Goal: Transaction & Acquisition: Obtain resource

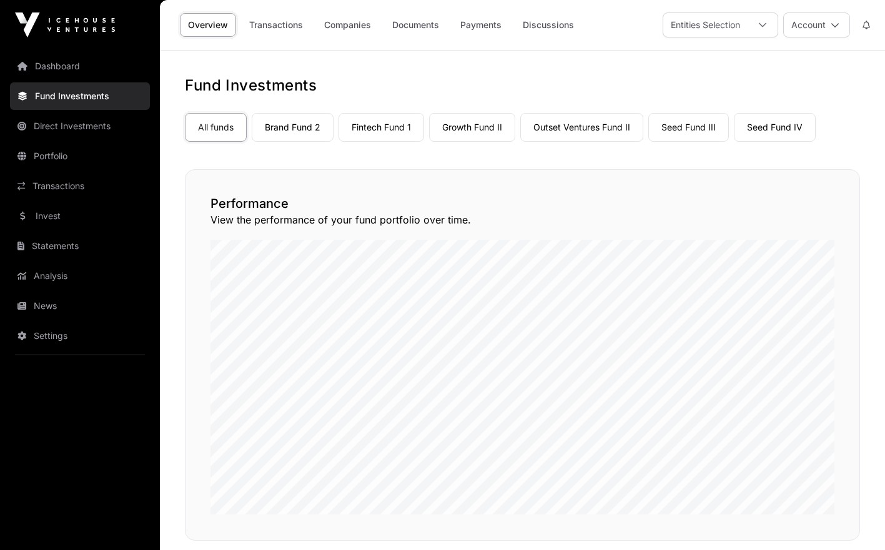
click at [420, 22] on link "Documents" at bounding box center [415, 25] width 63 height 24
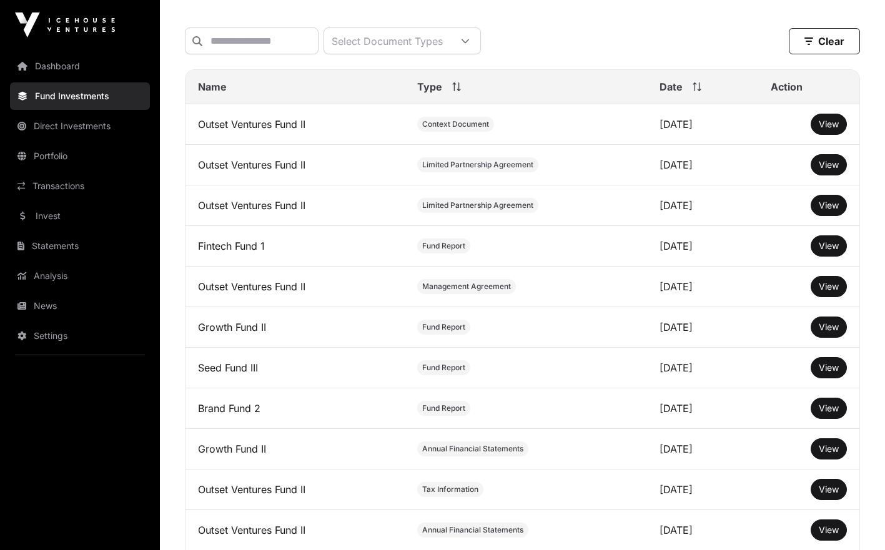
scroll to position [157, 0]
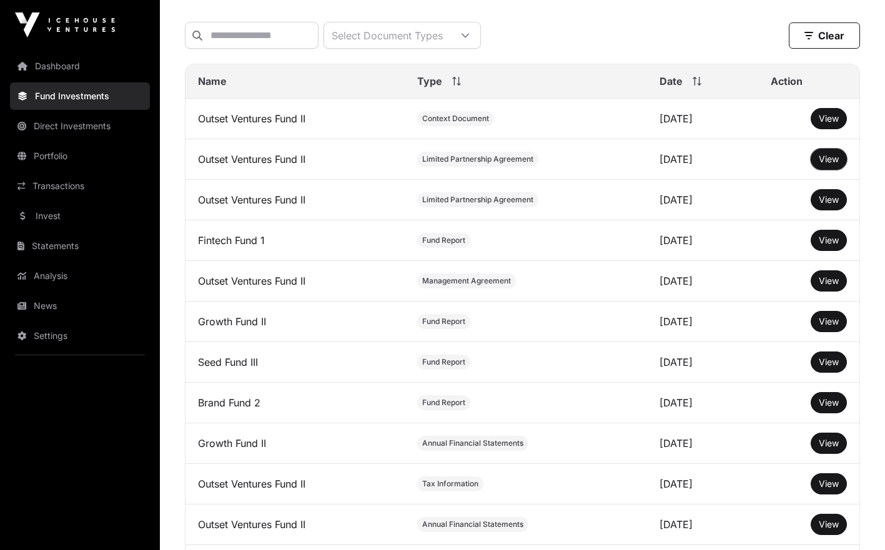
click at [832, 160] on button "View" at bounding box center [829, 159] width 36 height 21
click at [825, 164] on span "View" at bounding box center [829, 159] width 20 height 11
click at [820, 205] on span "View" at bounding box center [829, 199] width 20 height 11
click at [822, 124] on span "View" at bounding box center [829, 118] width 20 height 11
click at [830, 162] on link "View" at bounding box center [829, 159] width 20 height 12
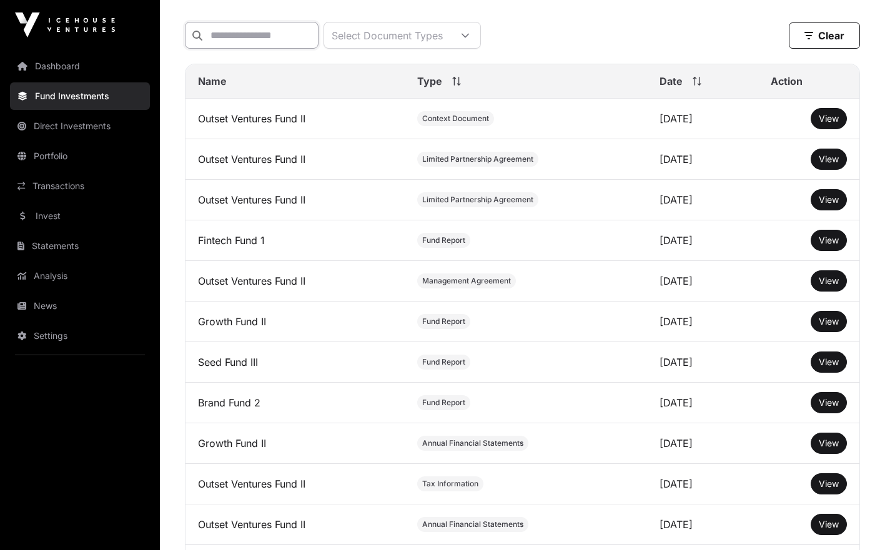
click at [319, 34] on input "text" at bounding box center [252, 35] width 134 height 27
click at [382, 40] on div "Select Document Types" at bounding box center [387, 35] width 126 height 26
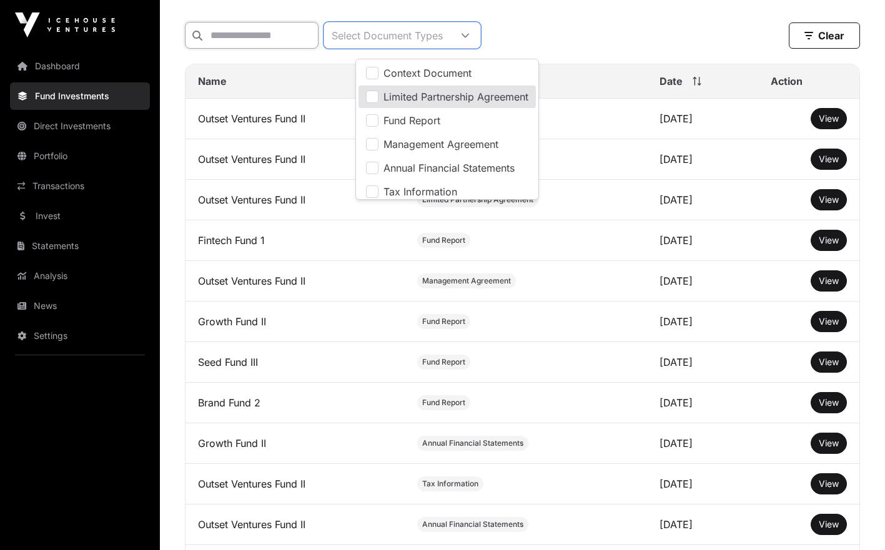
click at [319, 41] on input "text" at bounding box center [252, 35] width 134 height 27
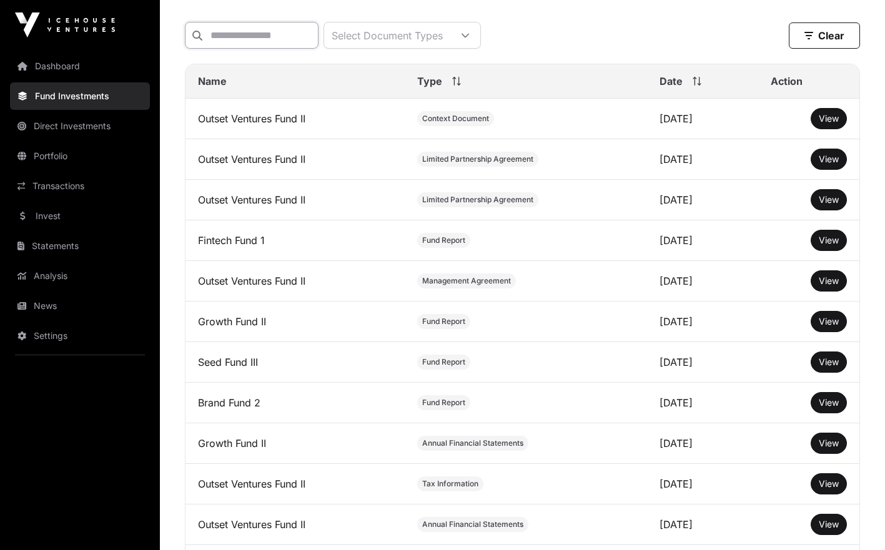
type input "*"
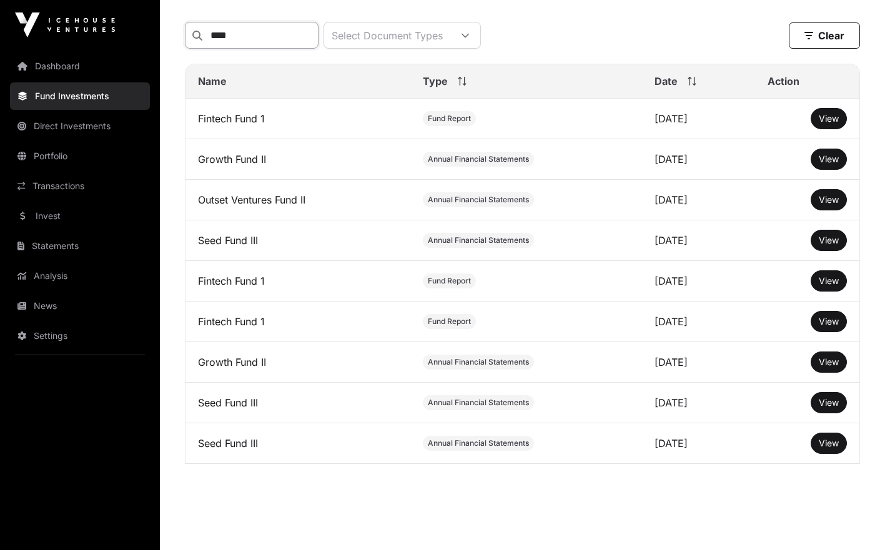
scroll to position [0, 0]
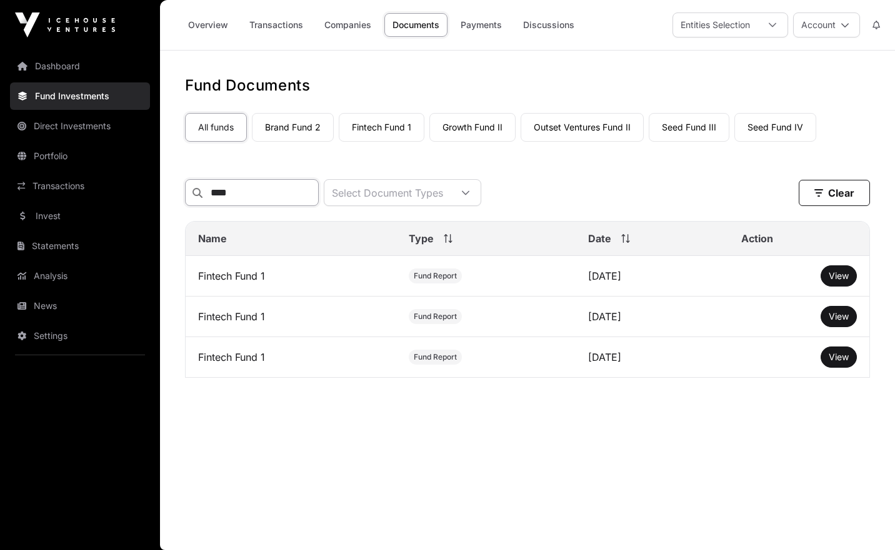
type input "****"
click at [282, 20] on link "Transactions" at bounding box center [276, 25] width 70 height 24
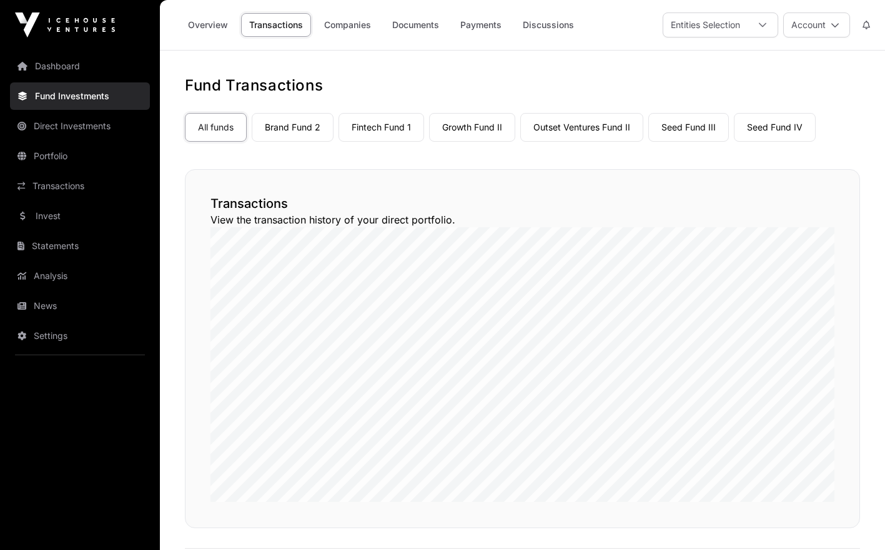
click at [352, 25] on link "Companies" at bounding box center [347, 25] width 63 height 24
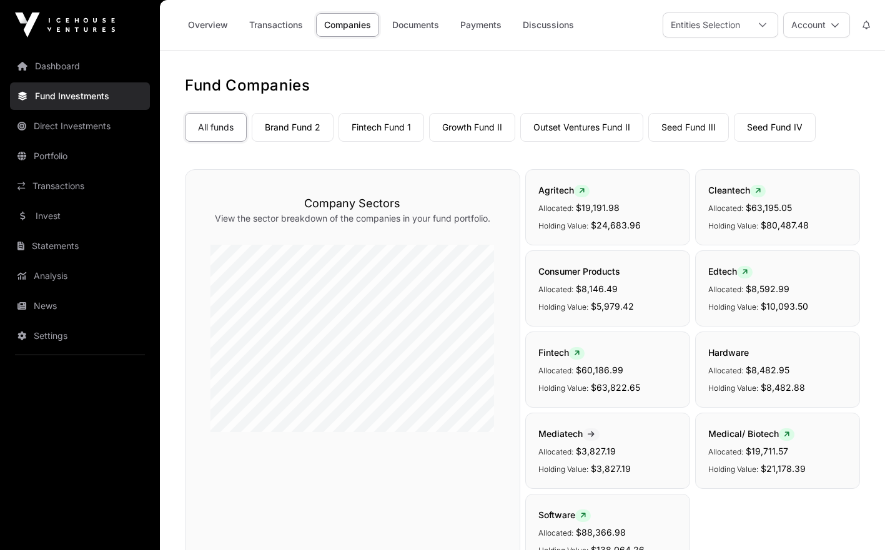
click at [418, 24] on link "Documents" at bounding box center [415, 25] width 63 height 24
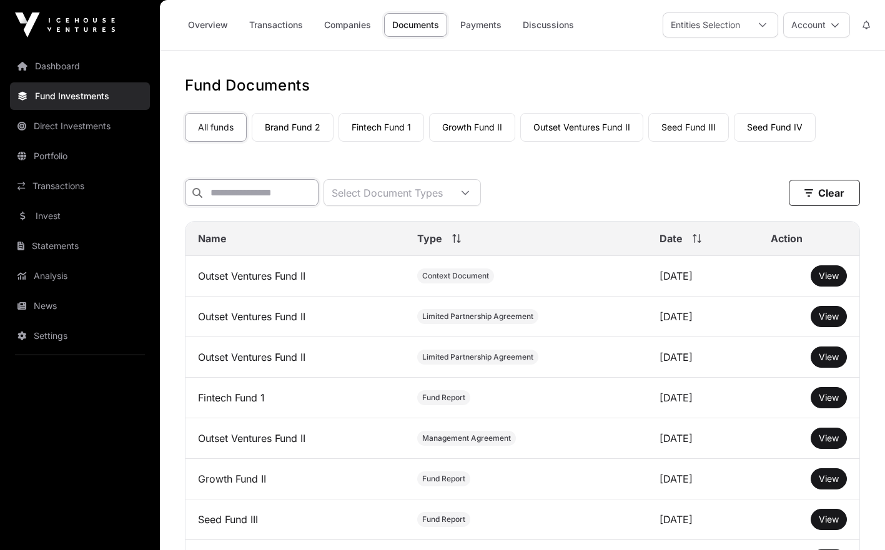
click at [284, 192] on input "text" at bounding box center [252, 192] width 134 height 27
click at [53, 244] on link "Statements" at bounding box center [80, 245] width 140 height 27
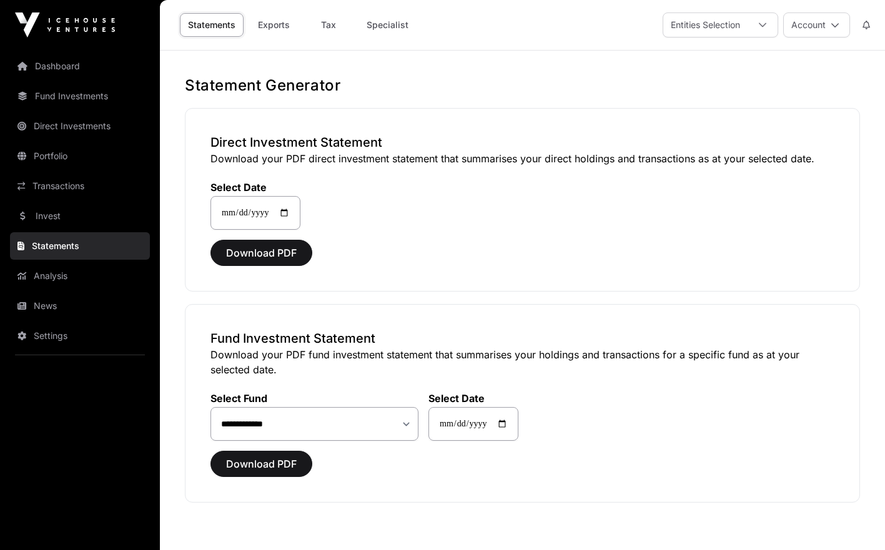
click at [332, 23] on link "Tax" at bounding box center [329, 25] width 50 height 24
select select
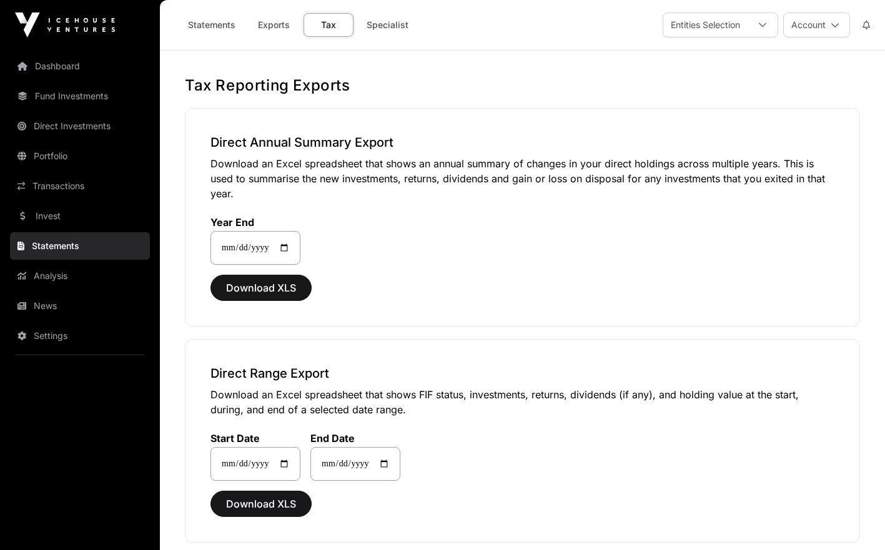
click at [378, 25] on link "Specialist" at bounding box center [388, 25] width 58 height 24
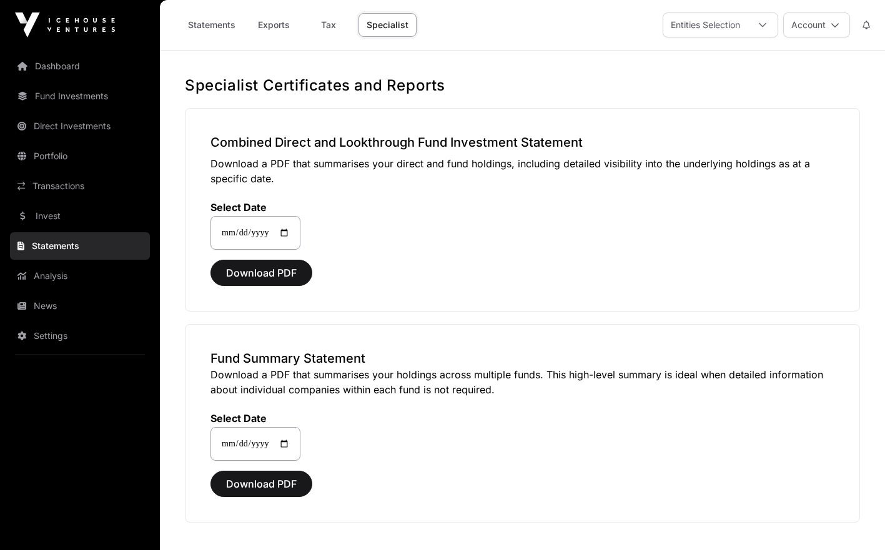
drag, startPoint x: 885, startPoint y: 298, endPoint x: 883, endPoint y: 331, distance: 33.2
click at [883, 331] on div "**********" at bounding box center [522, 332] width 725 height 512
click at [291, 482] on span "Download PDF" at bounding box center [261, 484] width 71 height 15
click at [282, 264] on button "Download PDF" at bounding box center [262, 273] width 102 height 26
click at [290, 280] on span "Download PDF" at bounding box center [261, 273] width 71 height 15
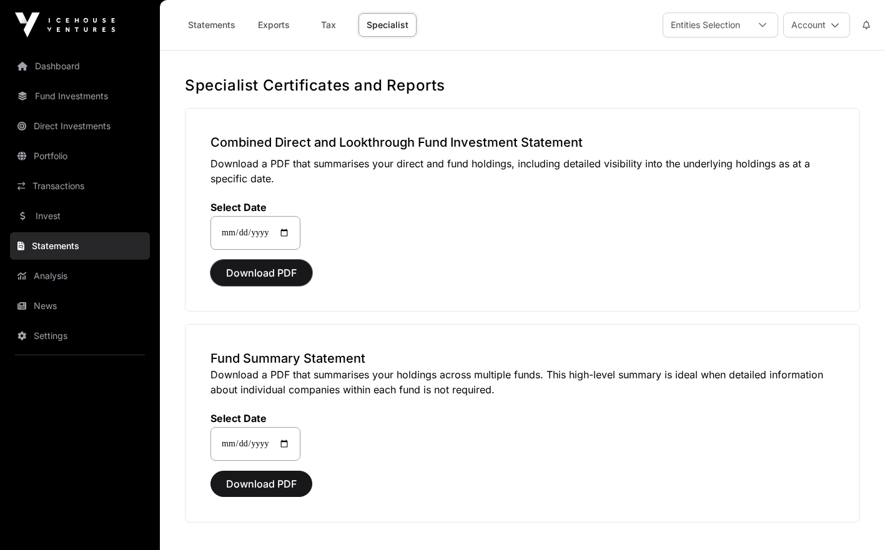
click at [276, 270] on span "Download PDF" at bounding box center [261, 273] width 71 height 15
